Goal: Information Seeking & Learning: Learn about a topic

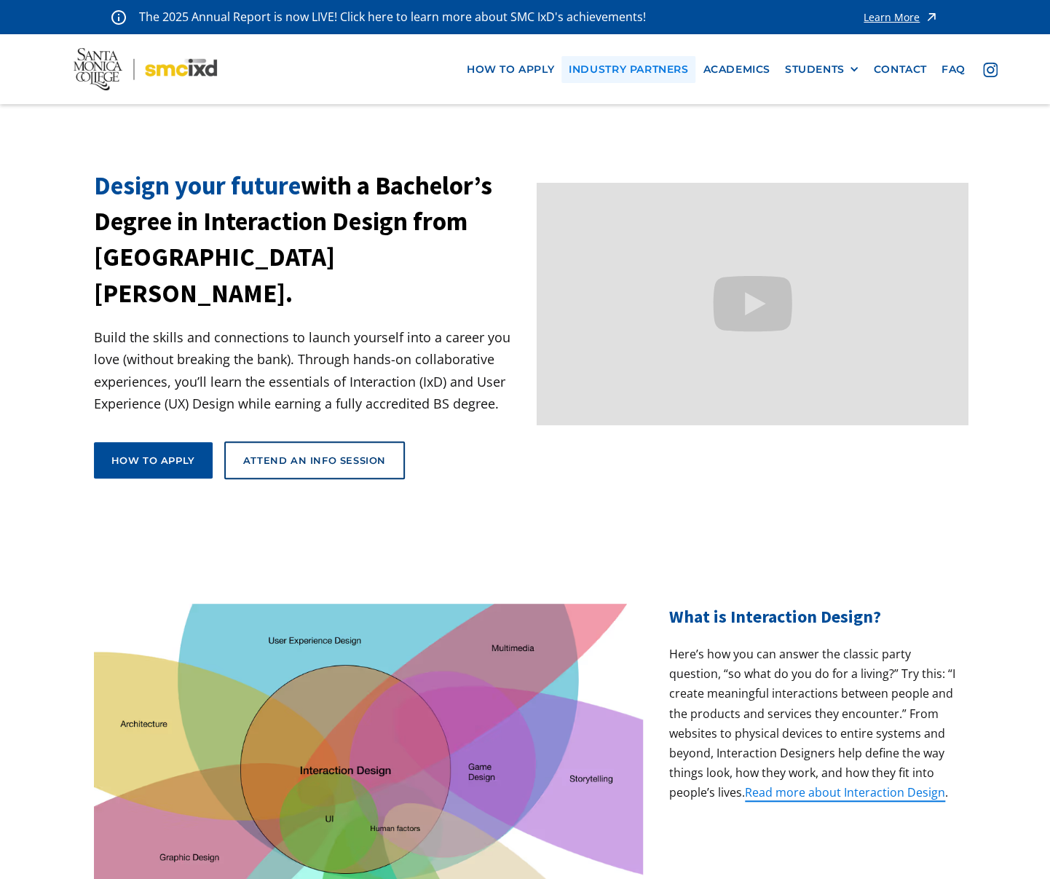
click at [597, 62] on link "industry partners" at bounding box center [629, 69] width 134 height 27
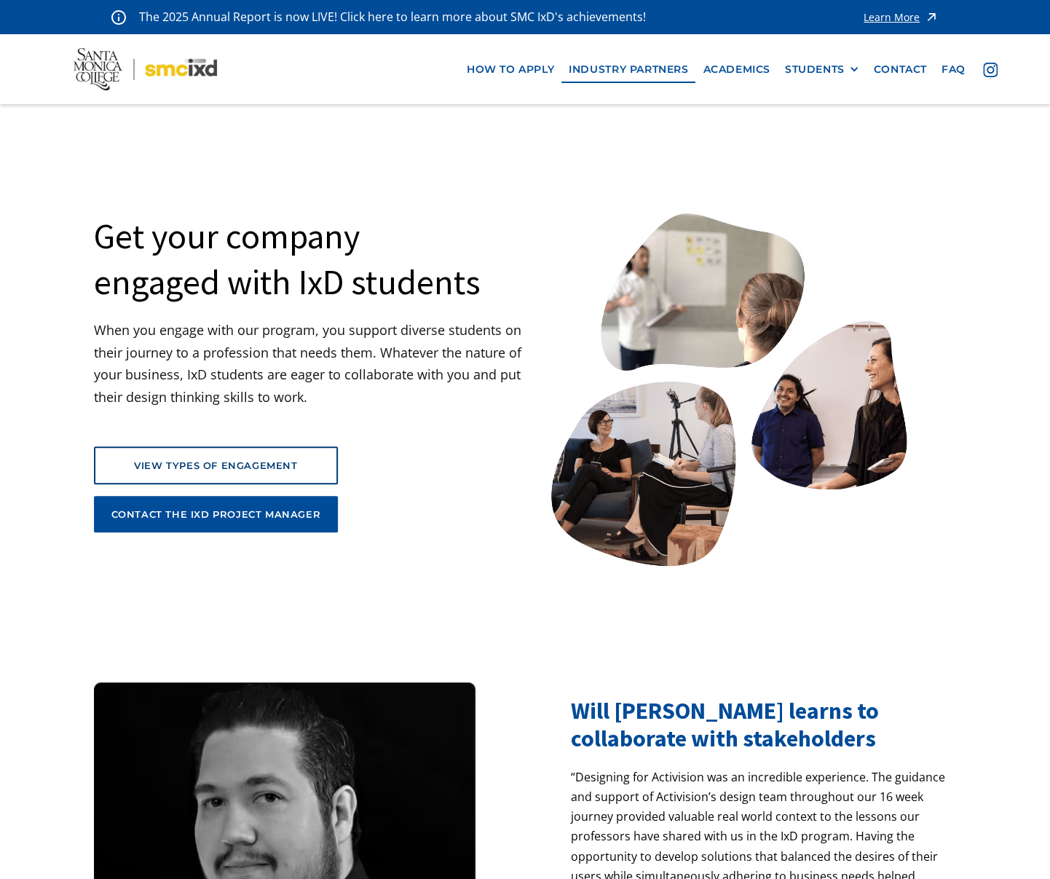
click at [319, 50] on nav "how to apply industry partners Academics STUDENTS PROspective Students GRAD SHO…" at bounding box center [525, 69] width 1050 height 70
